Goal: Task Accomplishment & Management: Manage account settings

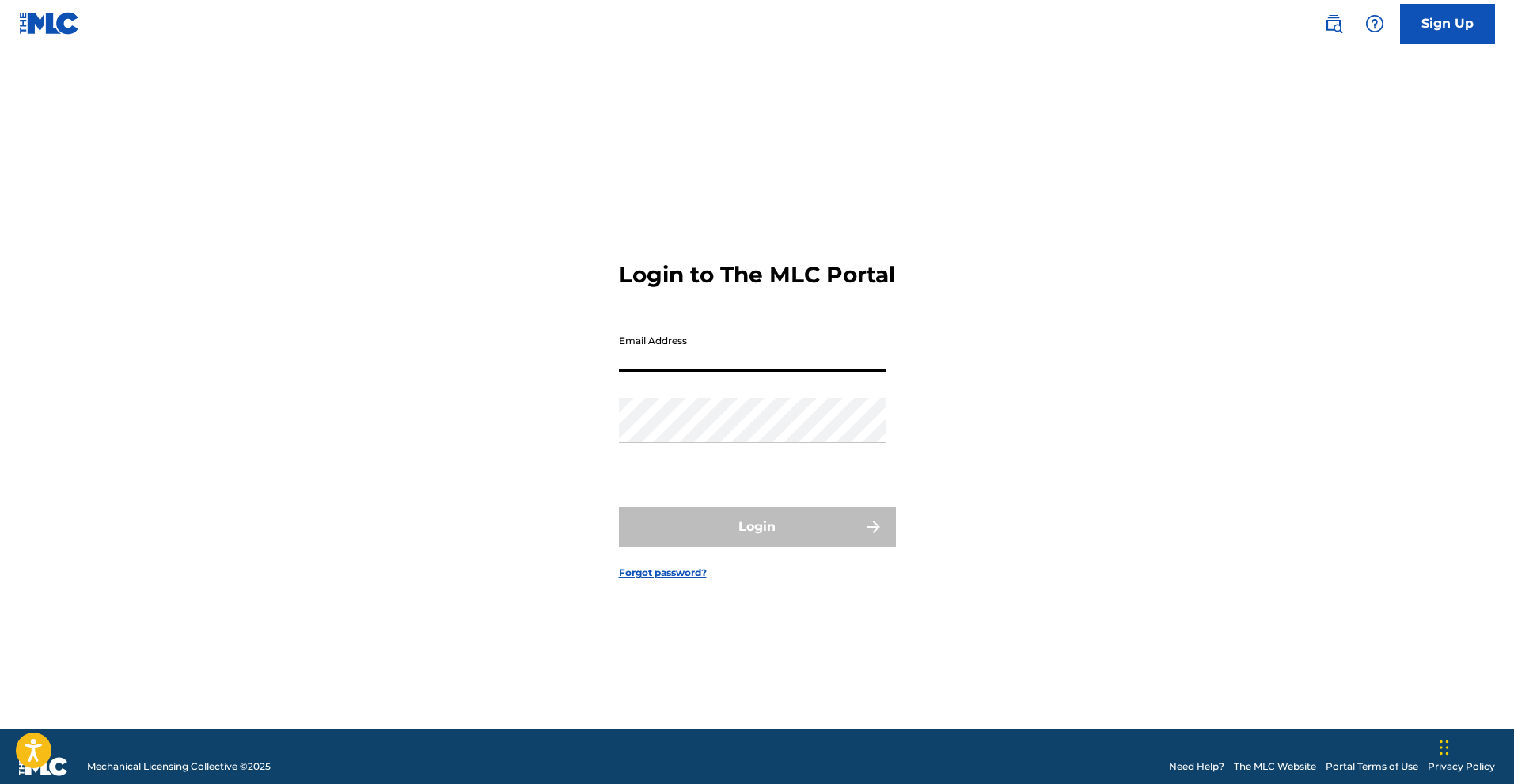
click at [732, 364] on input "Email Address" at bounding box center [753, 349] width 268 height 45
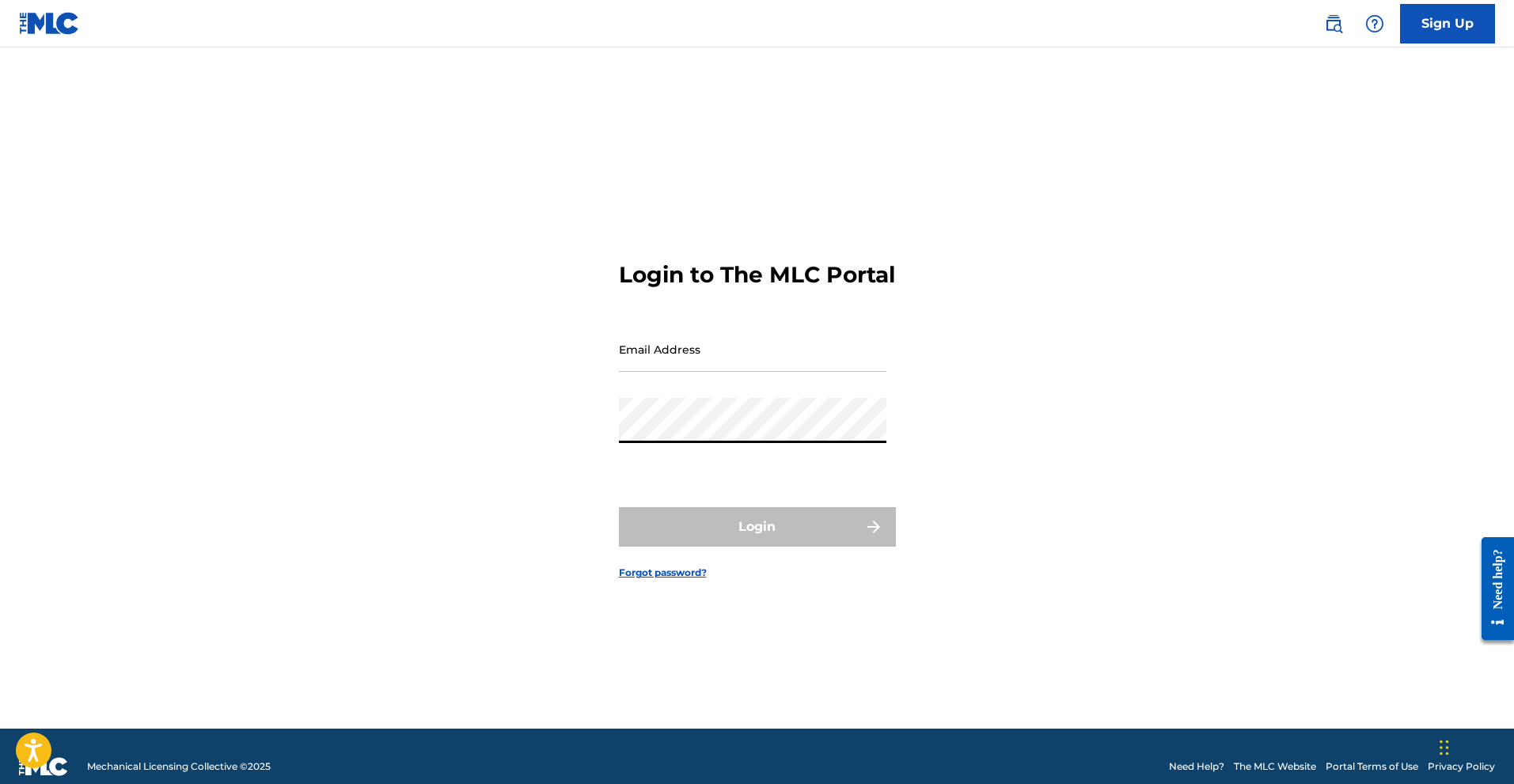
type input "[EMAIL_ADDRESS][DOMAIN_NAME]"
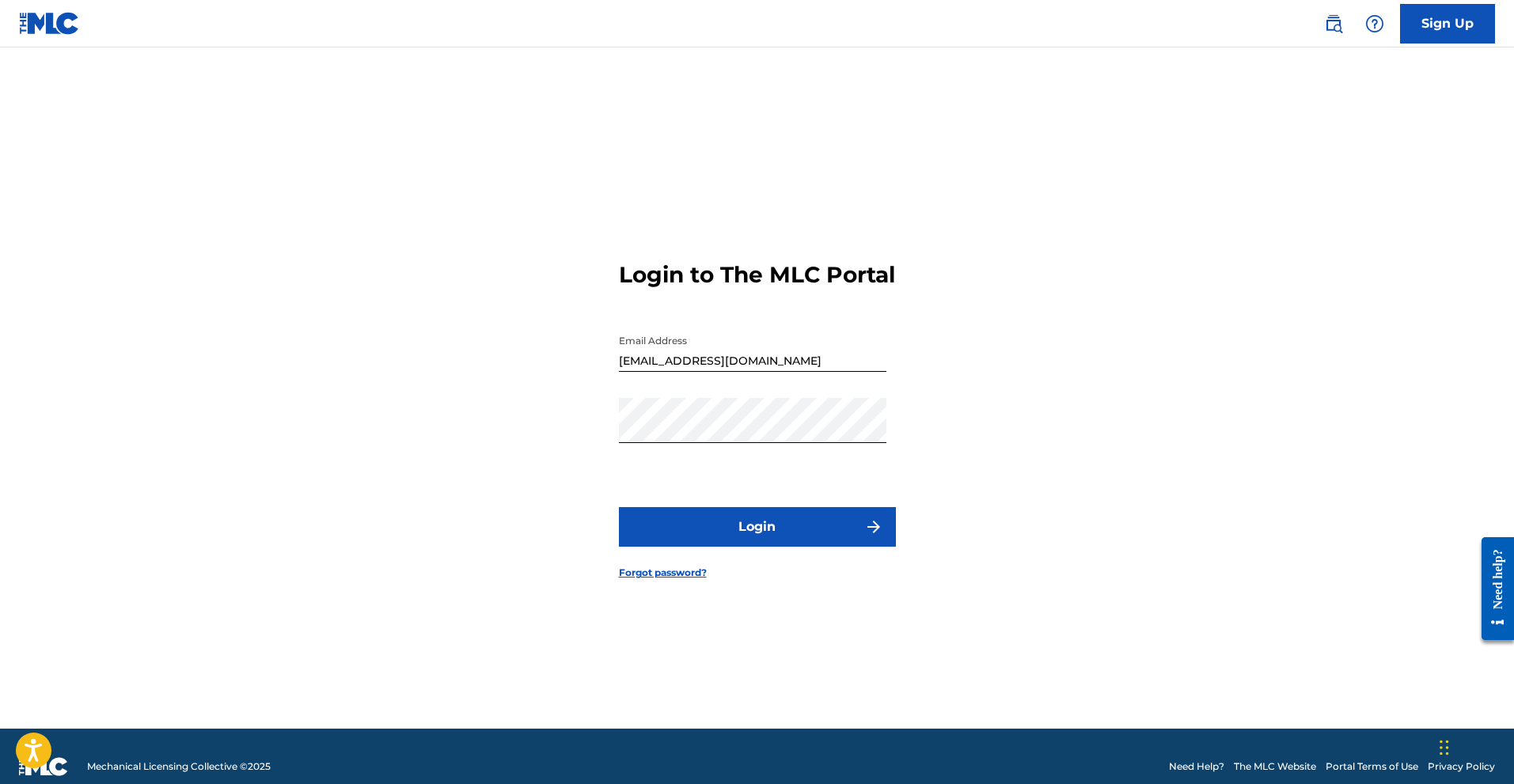
drag, startPoint x: 693, startPoint y: 518, endPoint x: 692, endPoint y: 533, distance: 15.0
click at [692, 518] on form "Login to The MLC Portal Email Address [EMAIL_ADDRESS][DOMAIN_NAME] Password Log…" at bounding box center [757, 408] width 277 height 642
click at [692, 535] on button "Login" at bounding box center [757, 527] width 277 height 40
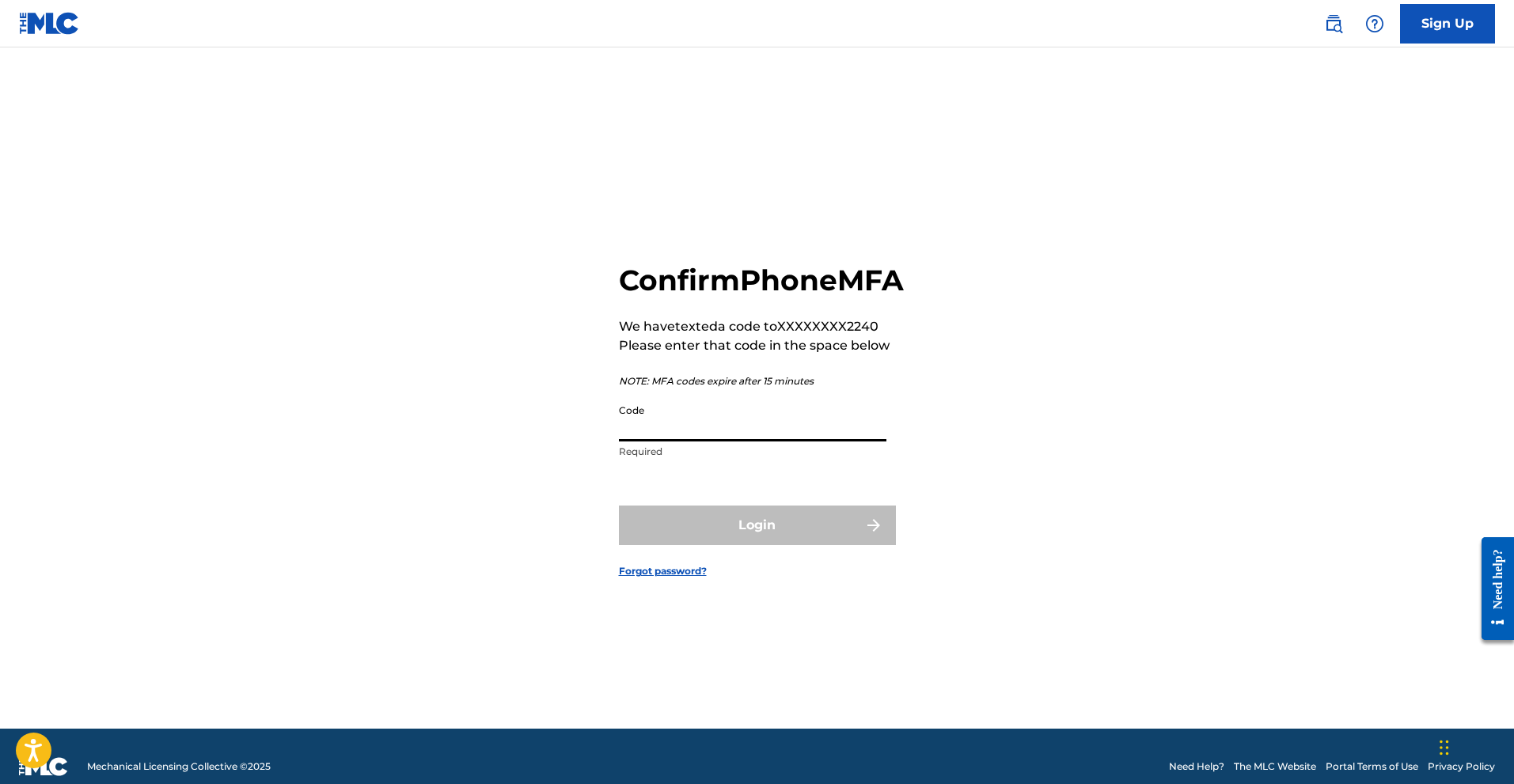
click at [724, 442] on input "Code" at bounding box center [753, 419] width 268 height 45
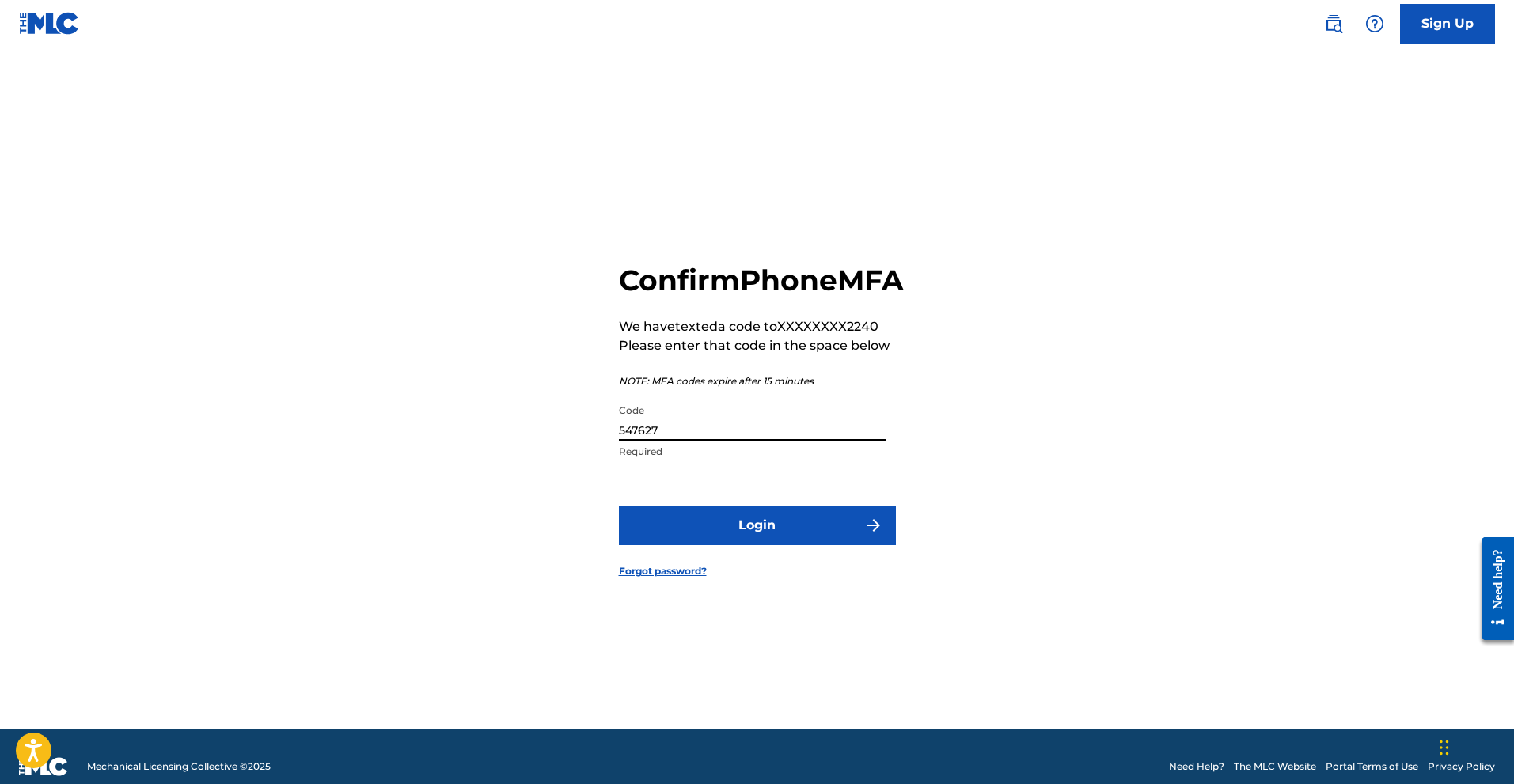
type input "547627"
click at [619, 506] on button "Login" at bounding box center [757, 525] width 277 height 40
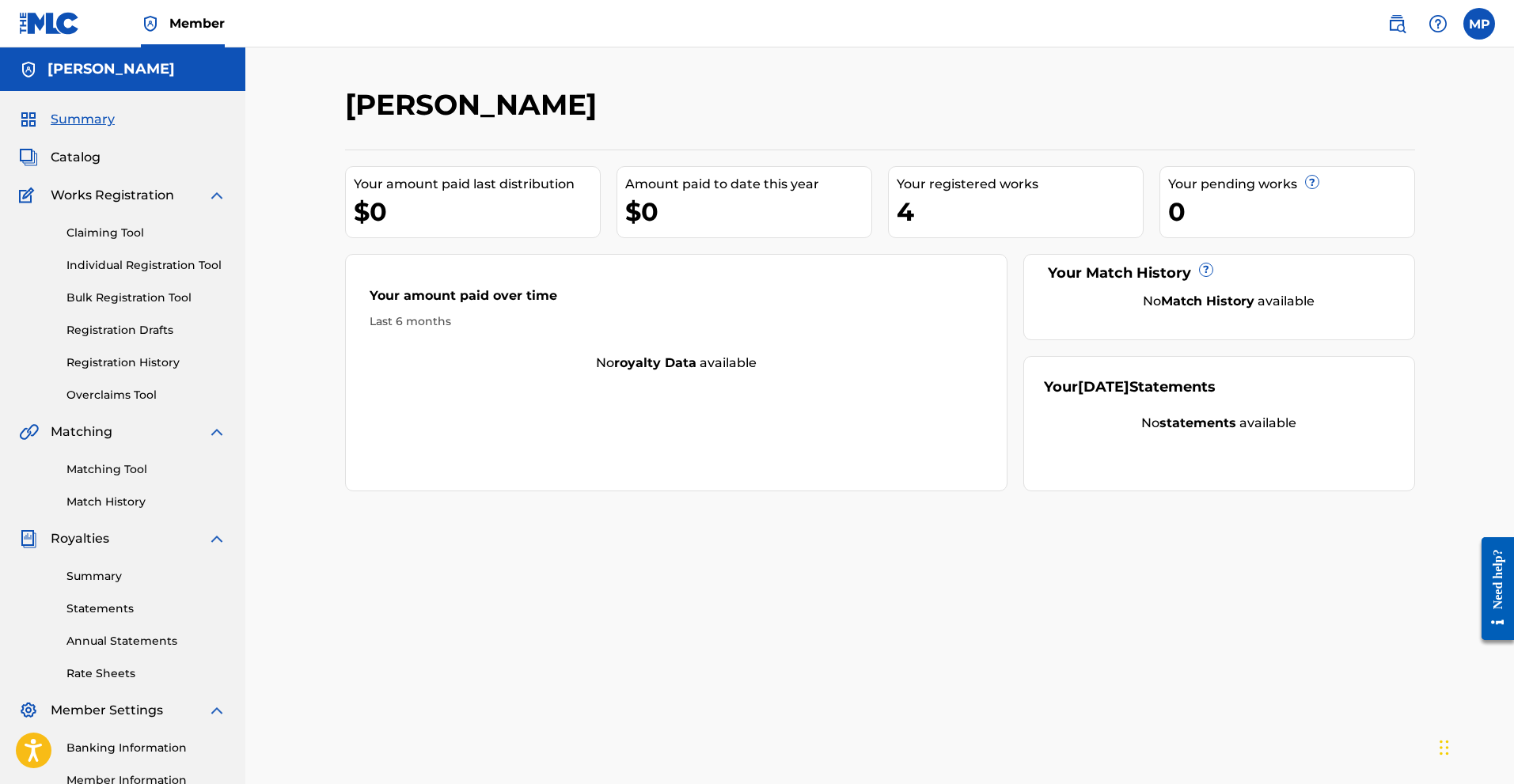
scroll to position [197, 0]
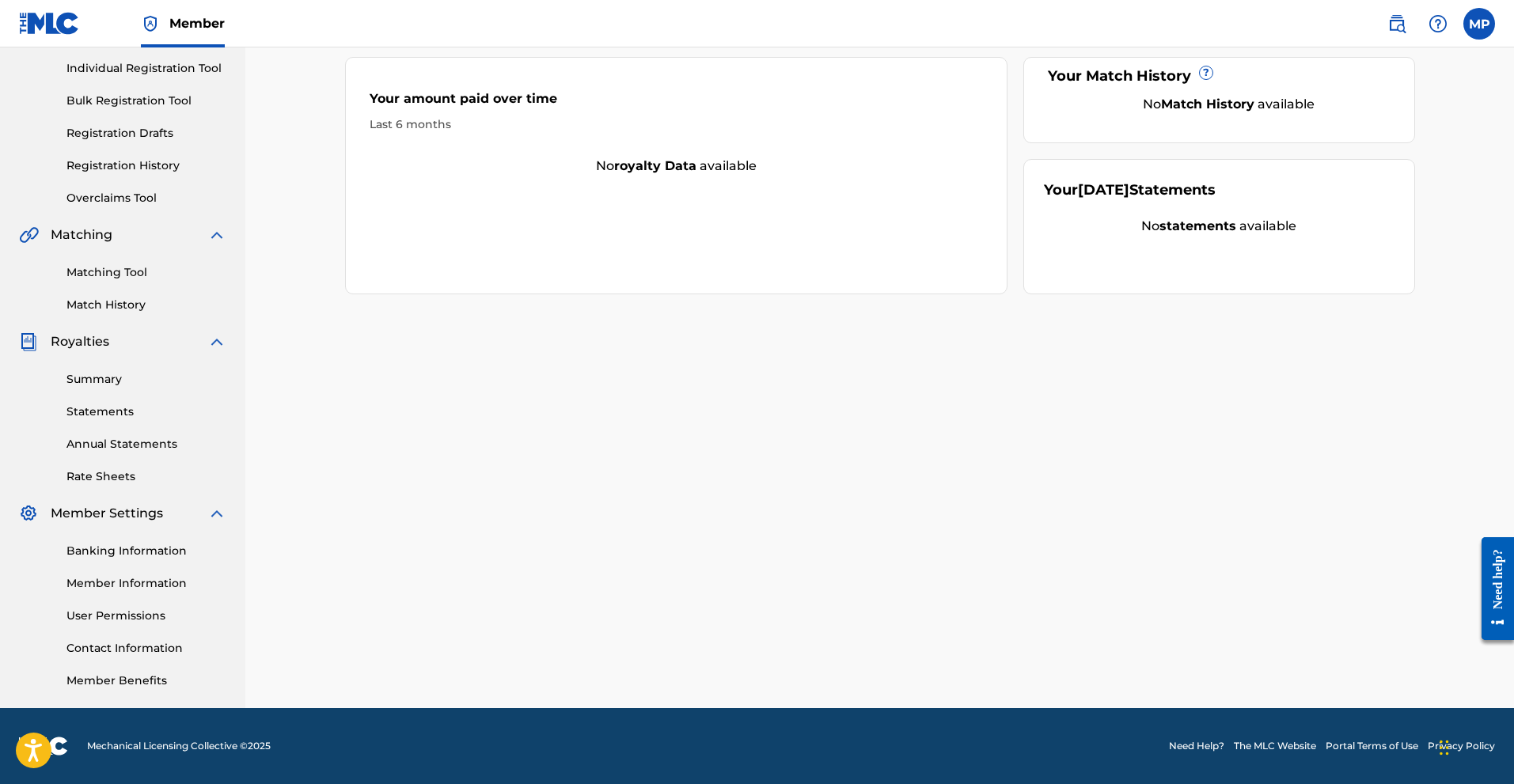
click at [141, 557] on link "Banking Information" at bounding box center [146, 551] width 160 height 17
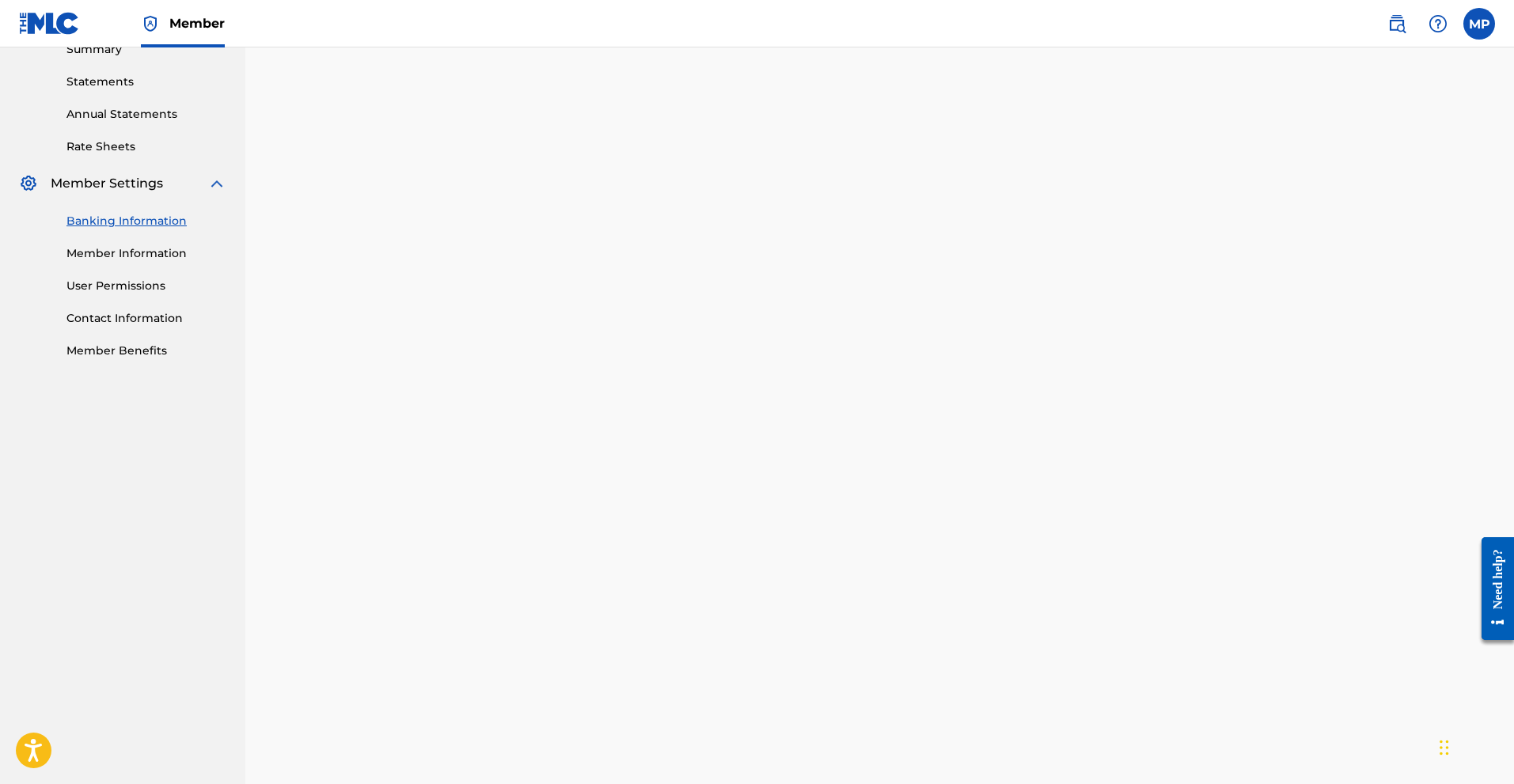
scroll to position [52, 0]
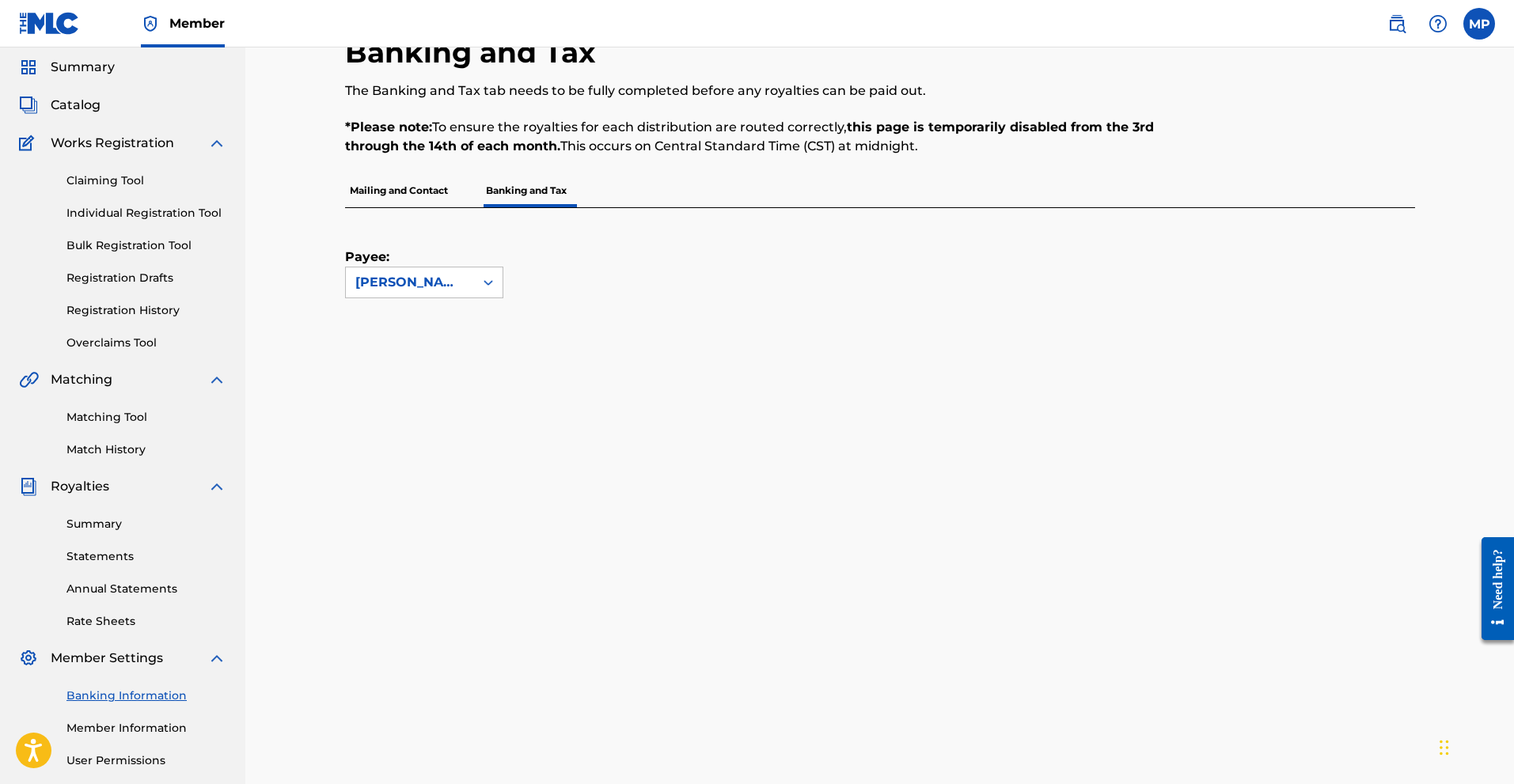
click at [397, 190] on p "Mailing and Contact" at bounding box center [398, 190] width 107 height 33
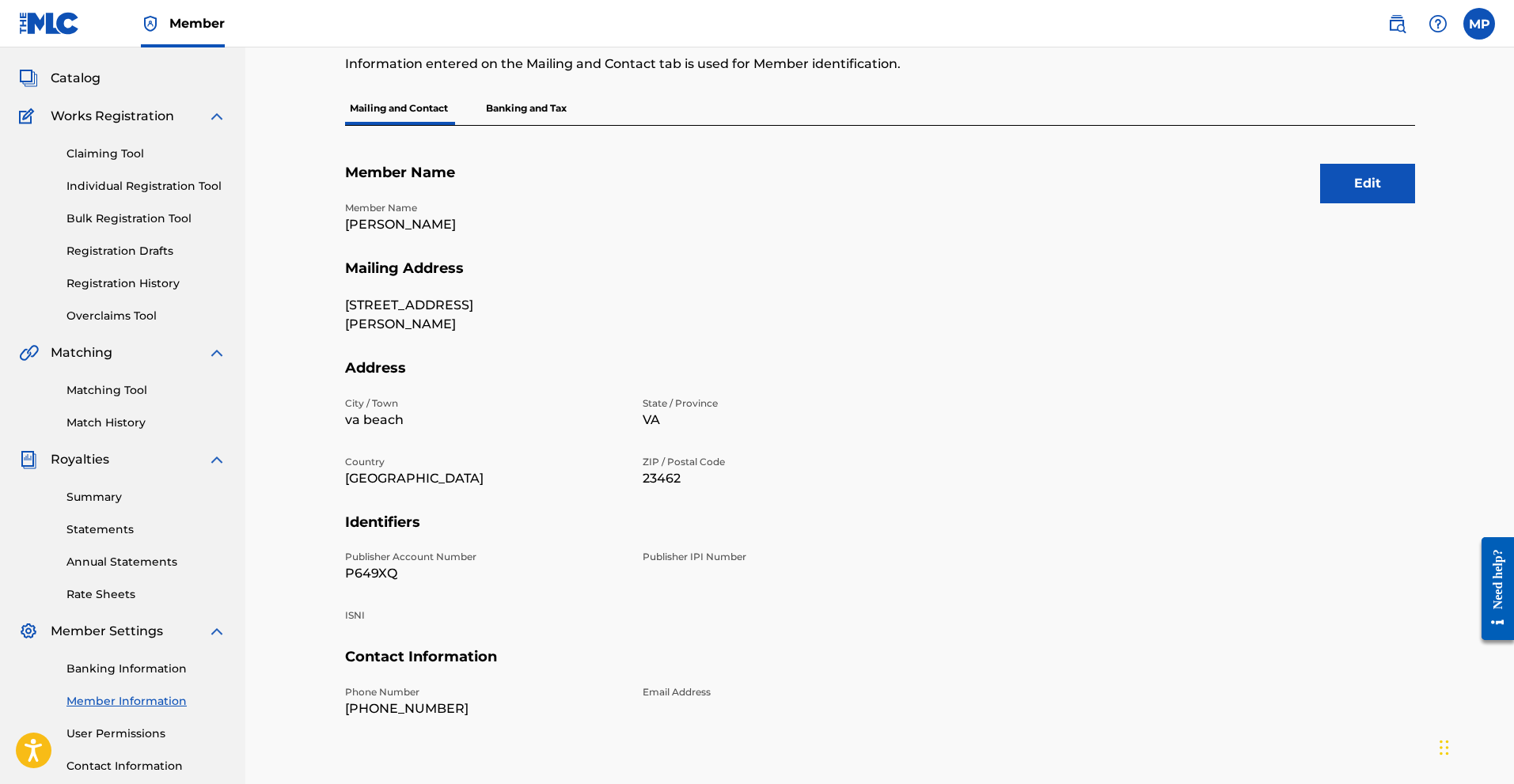
scroll to position [197, 0]
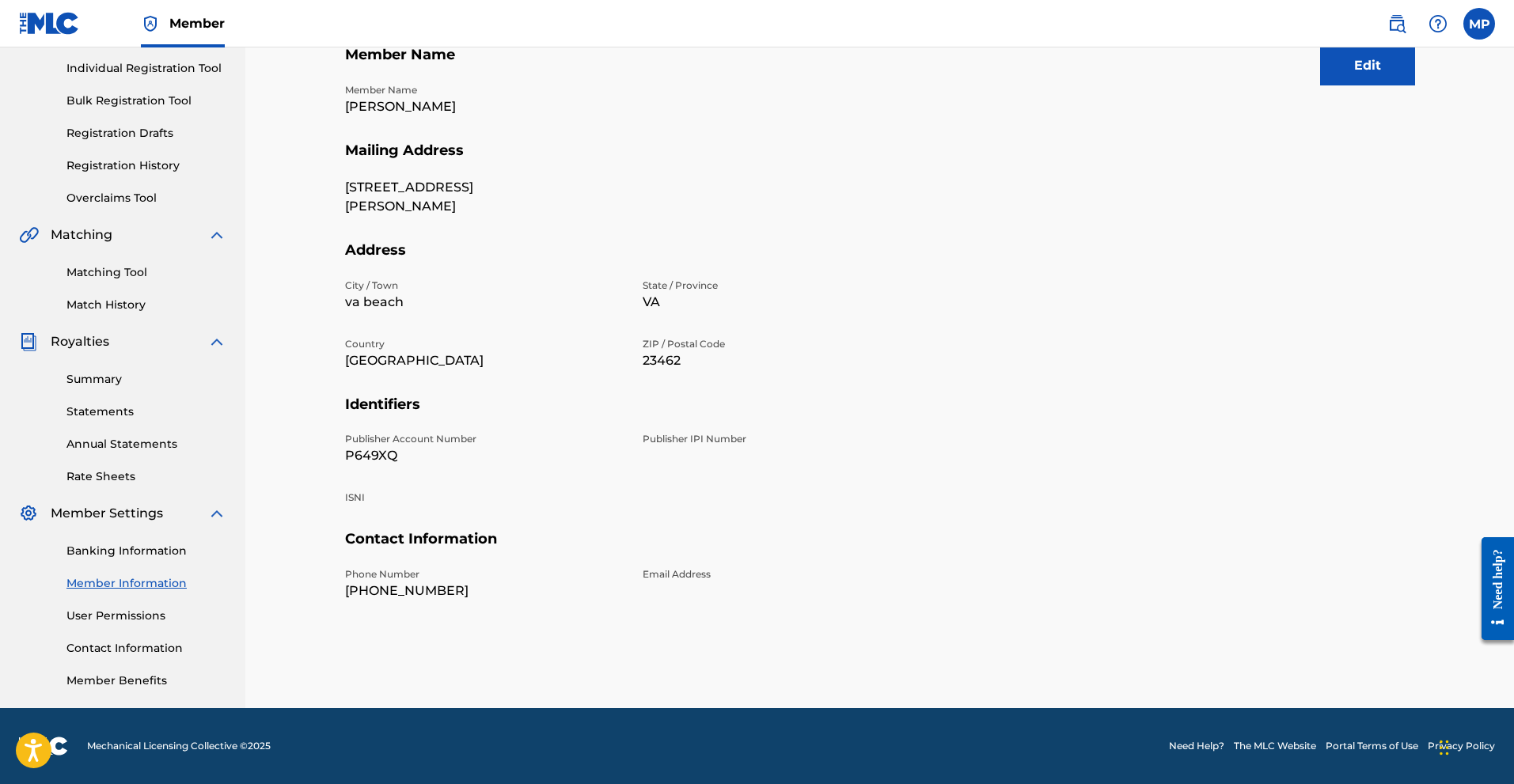
click at [131, 389] on div "Summary Statements Annual Statements Rate Sheets" at bounding box center [123, 419] width 207 height 134
click at [127, 382] on link "Summary" at bounding box center [146, 379] width 160 height 17
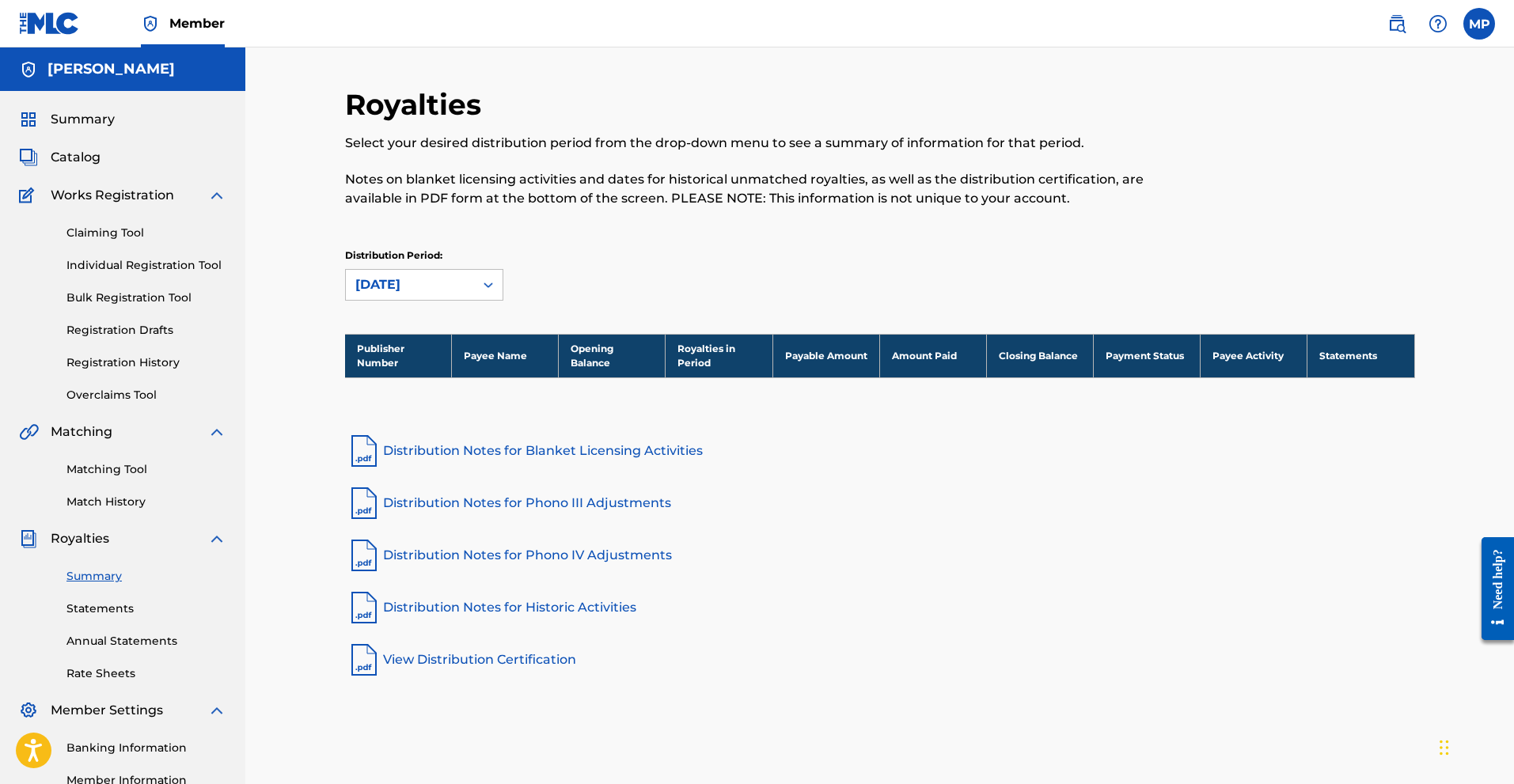
click at [511, 456] on link "Distribution Notes for Blanket Licensing Activities" at bounding box center [880, 451] width 1070 height 38
click at [132, 261] on link "Individual Registration Tool" at bounding box center [146, 265] width 160 height 17
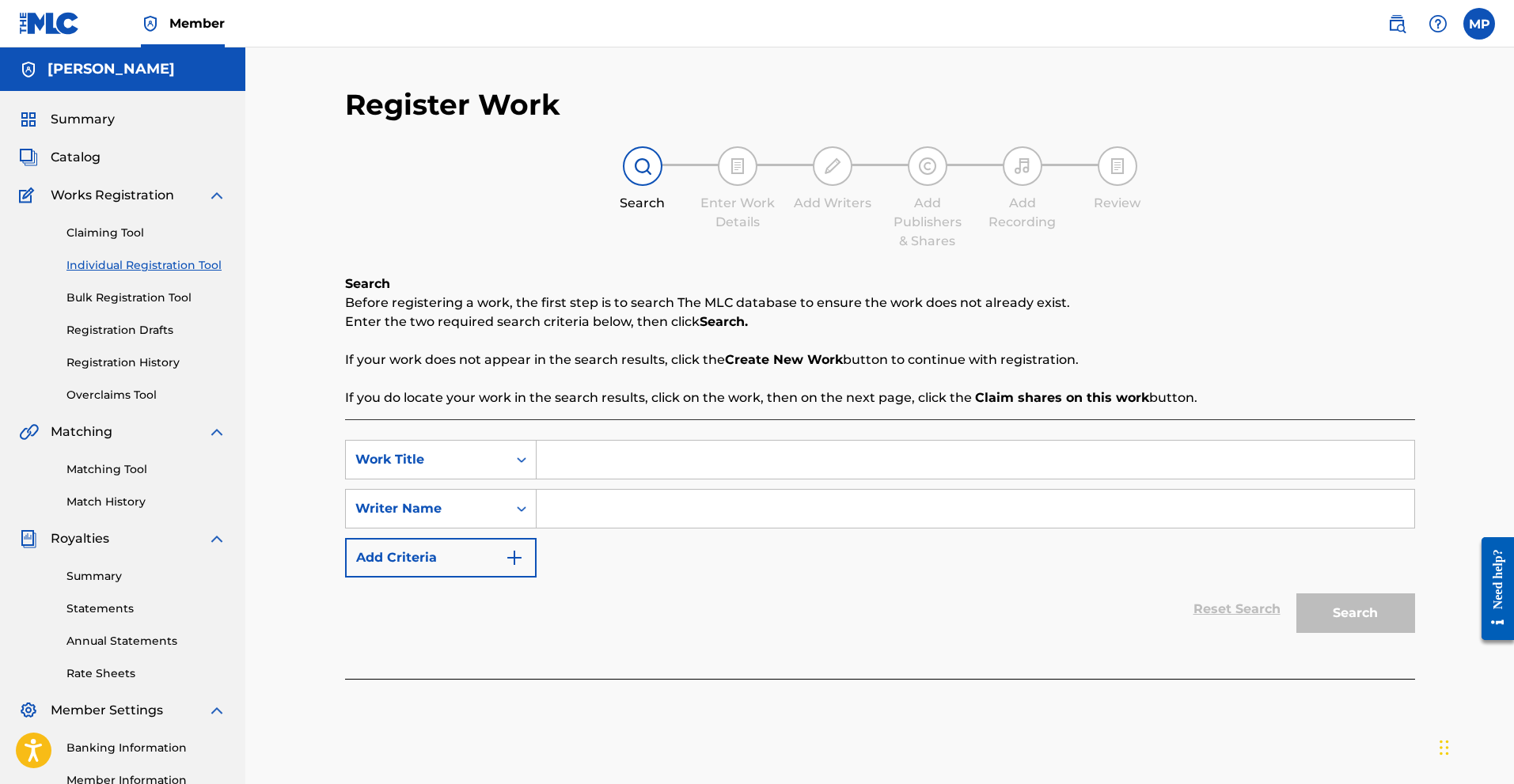
click at [110, 305] on link "Bulk Registration Tool" at bounding box center [146, 298] width 160 height 17
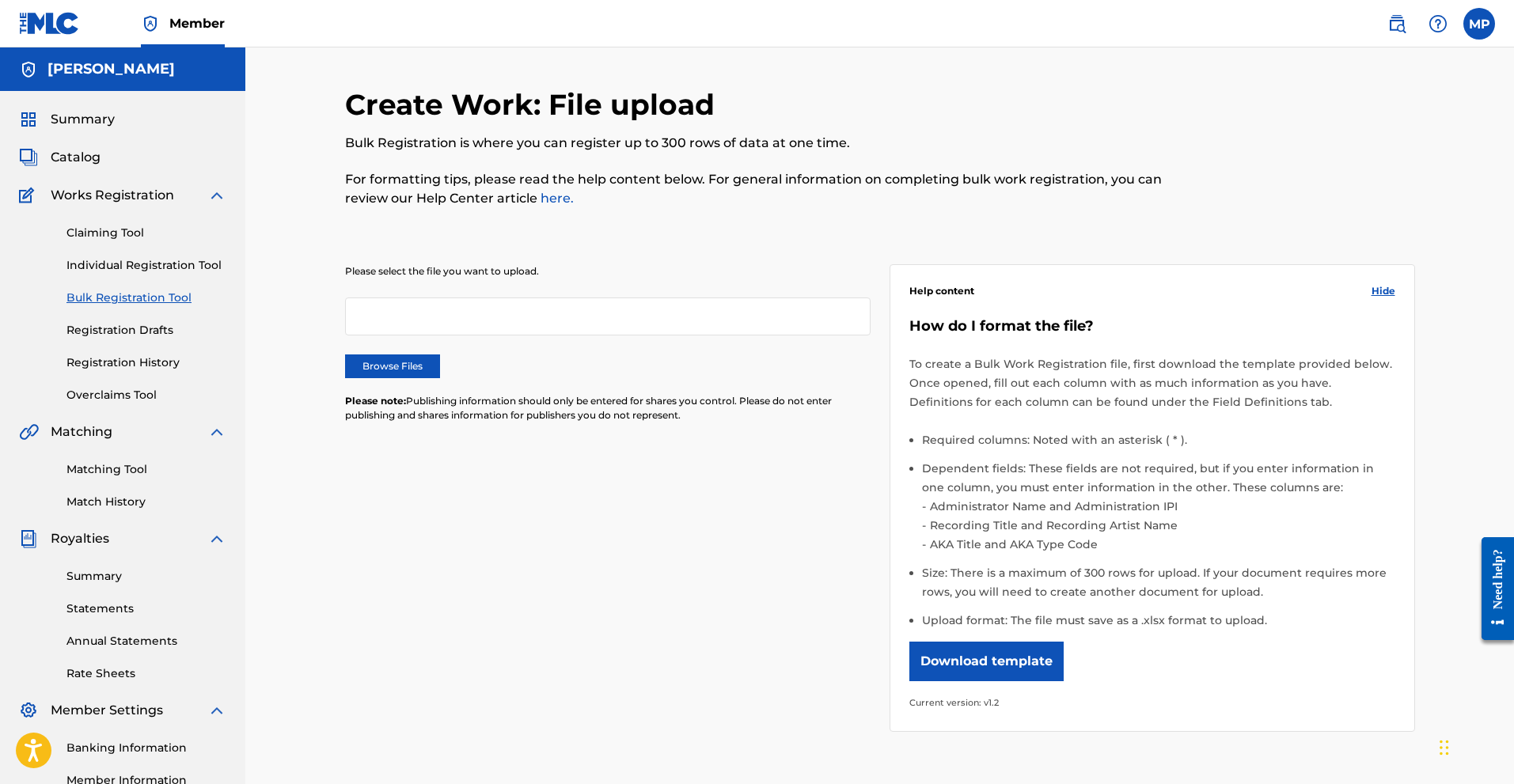
click at [119, 329] on link "Registration Drafts" at bounding box center [146, 330] width 160 height 17
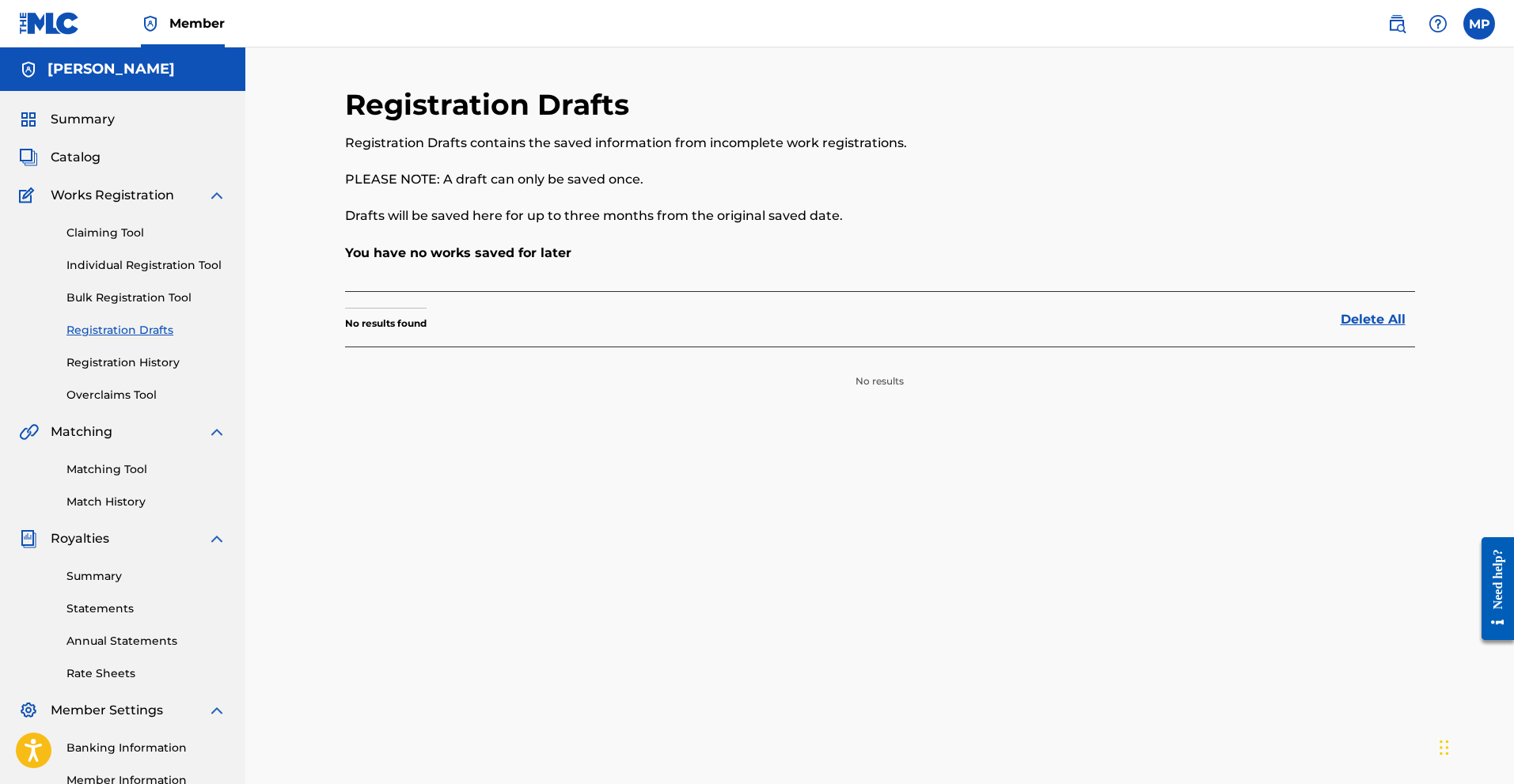
click at [131, 369] on link "Registration History" at bounding box center [146, 363] width 160 height 17
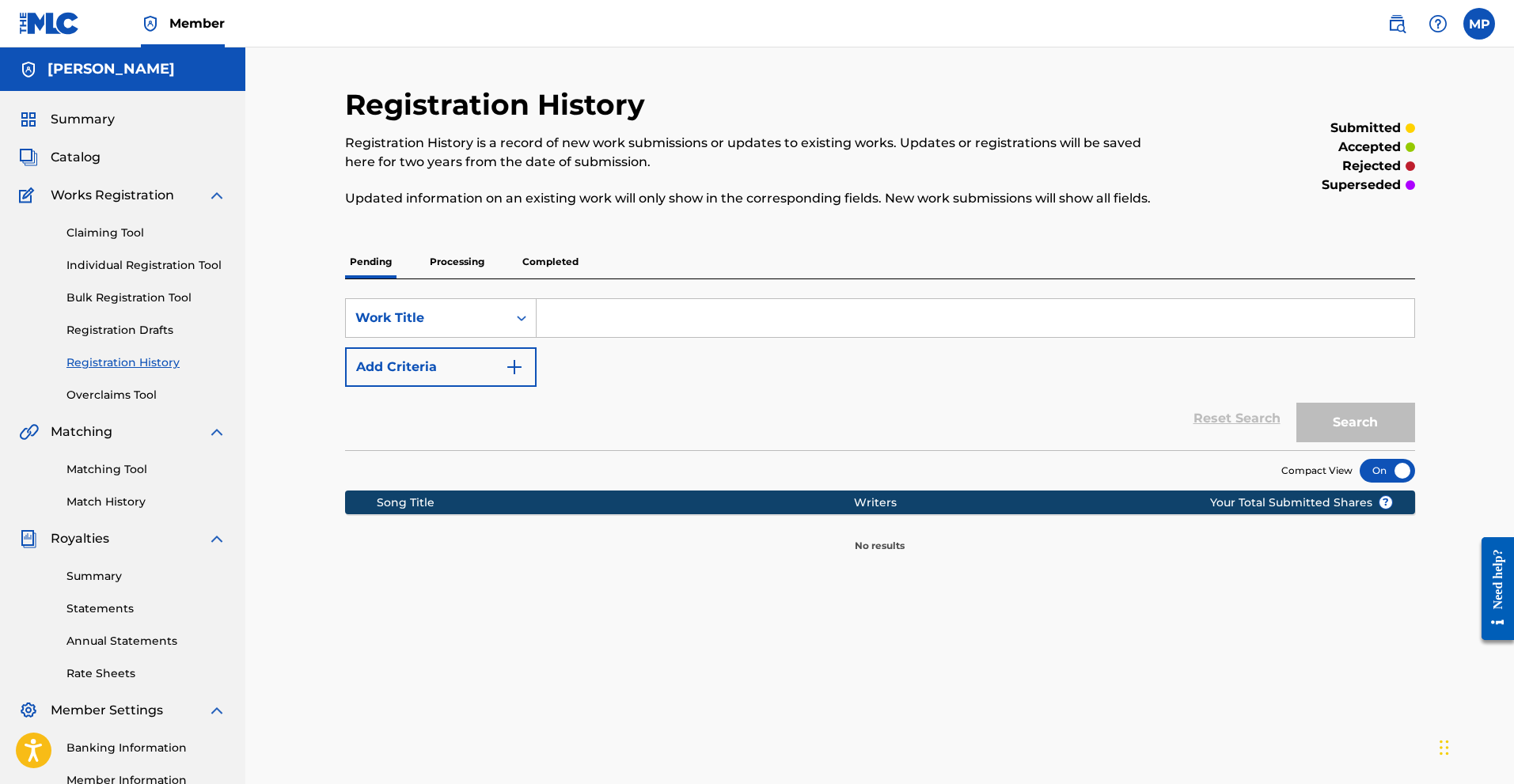
click at [463, 268] on p "Processing" at bounding box center [457, 261] width 64 height 33
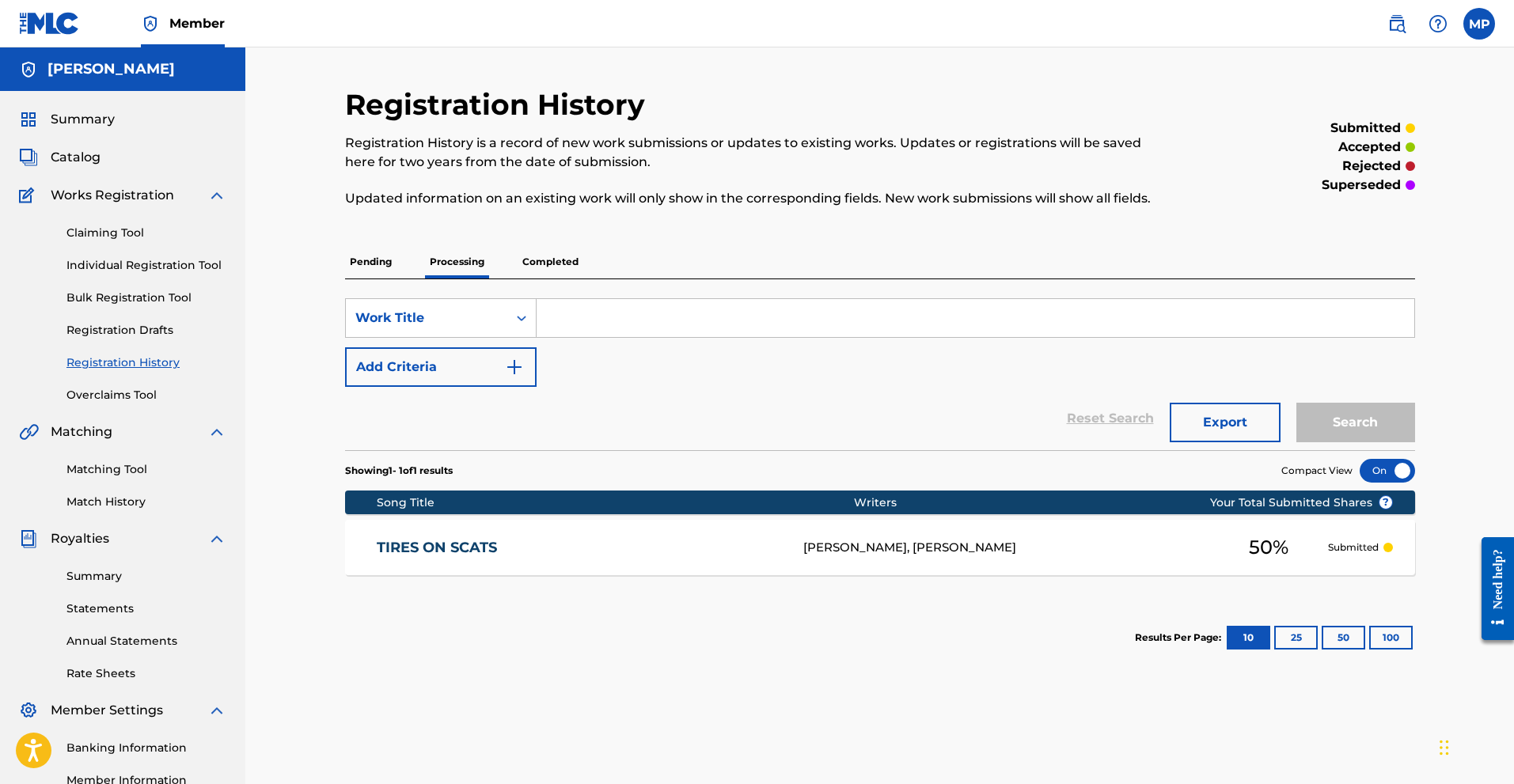
click at [540, 256] on p "Completed" at bounding box center [550, 261] width 65 height 33
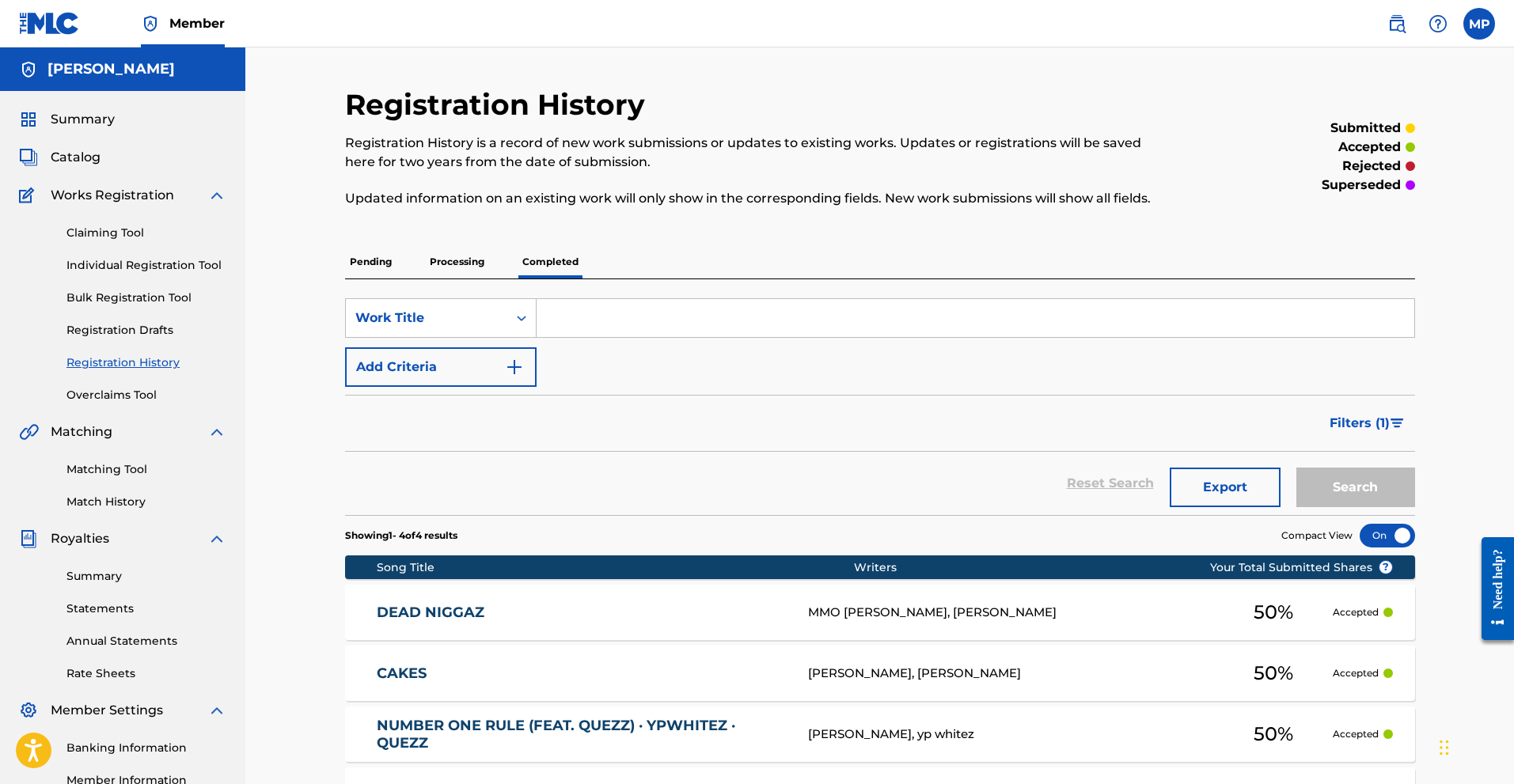
scroll to position [158, 0]
